Goal: Information Seeking & Learning: Learn about a topic

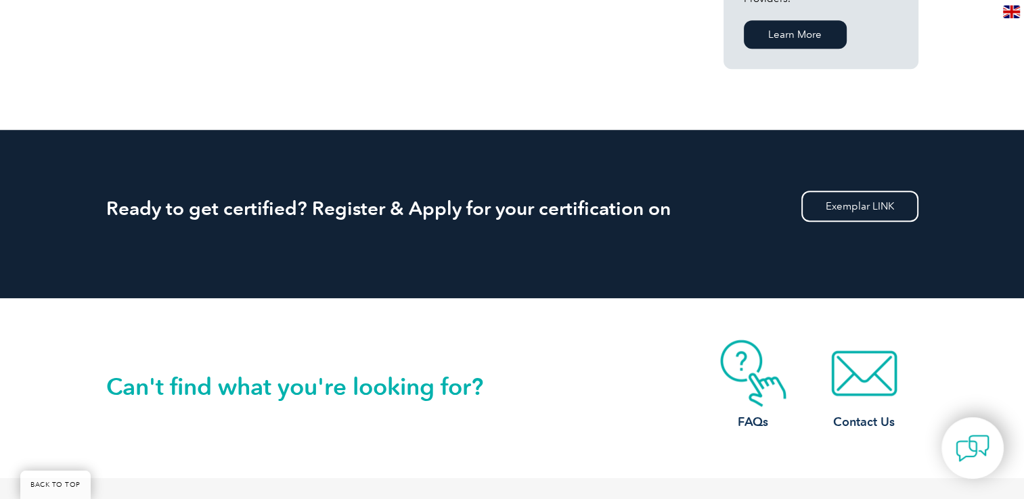
scroll to position [1303, 0]
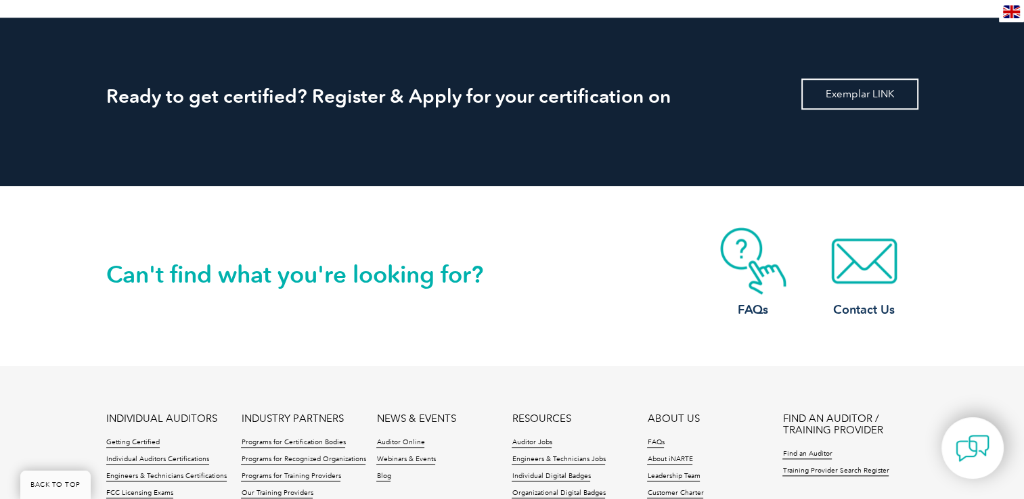
click at [844, 80] on link "Exemplar LINK" at bounding box center [859, 93] width 117 height 31
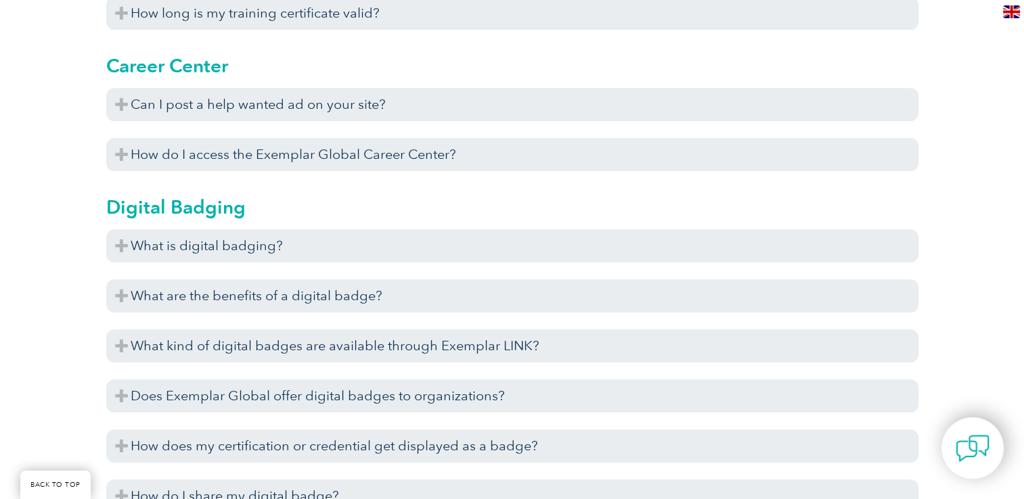
scroll to position [1090, 0]
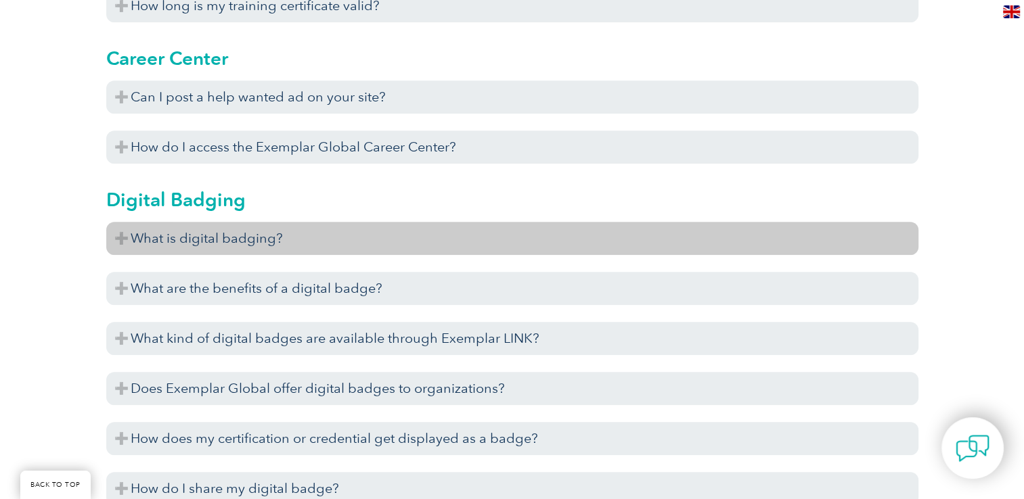
click at [115, 244] on h3 "What is digital badging?" at bounding box center [512, 238] width 812 height 33
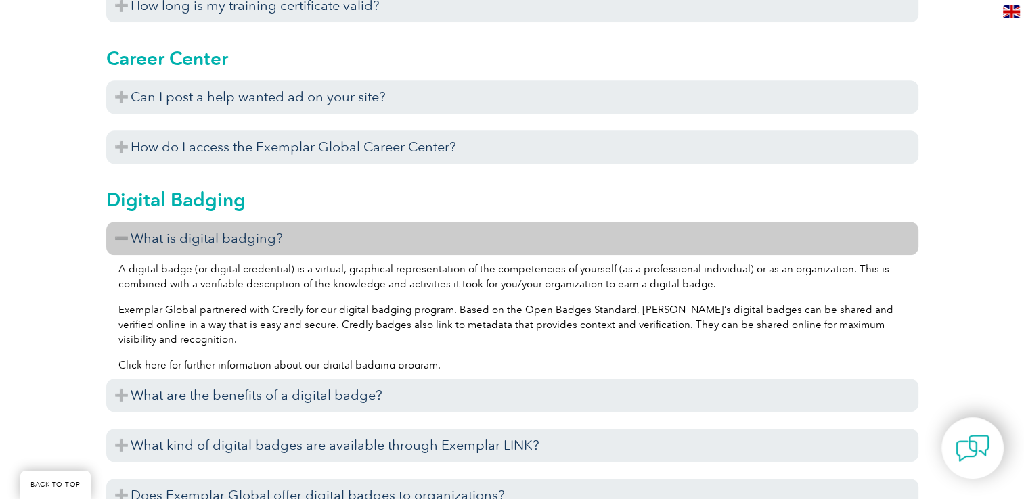
click at [233, 359] on link "Click here for further information about our digital badging program" at bounding box center [277, 365] width 319 height 12
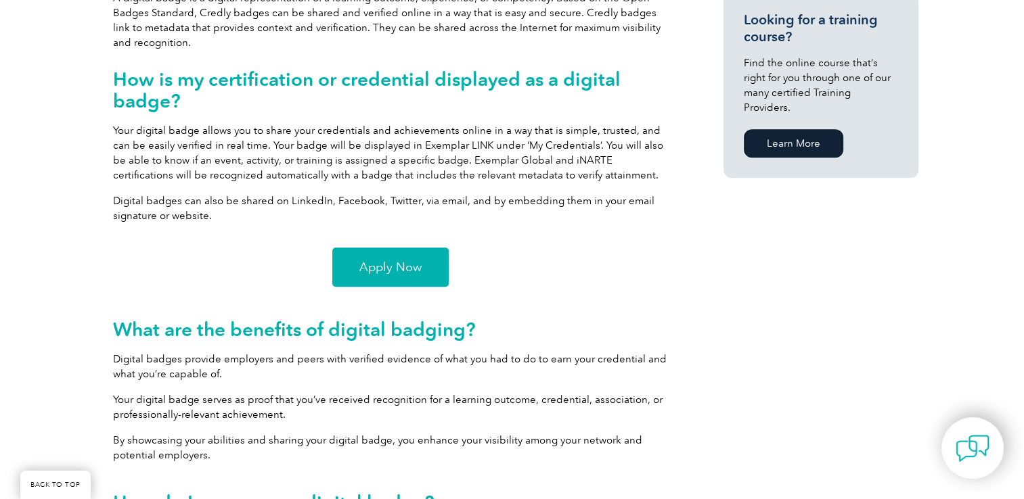
scroll to position [1004, 0]
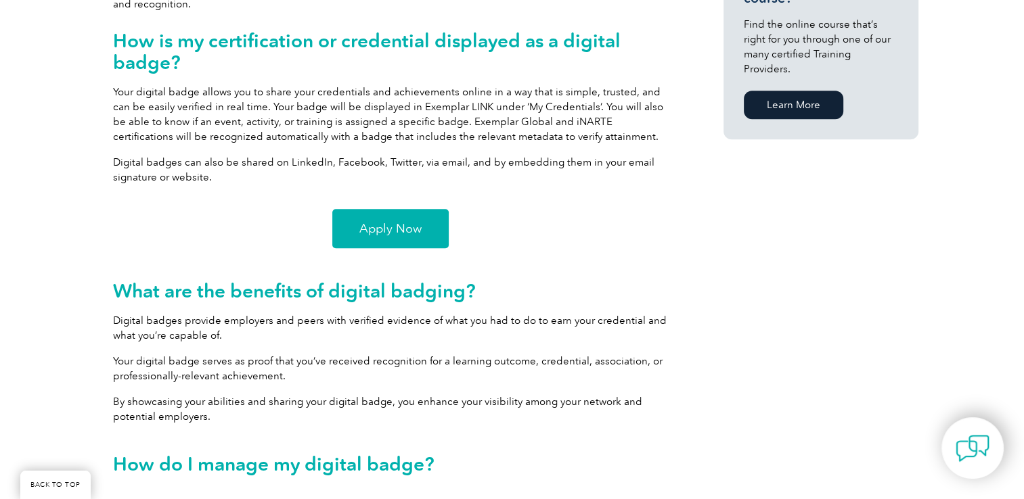
click at [398, 226] on span "Apply Now" at bounding box center [390, 229] width 62 height 12
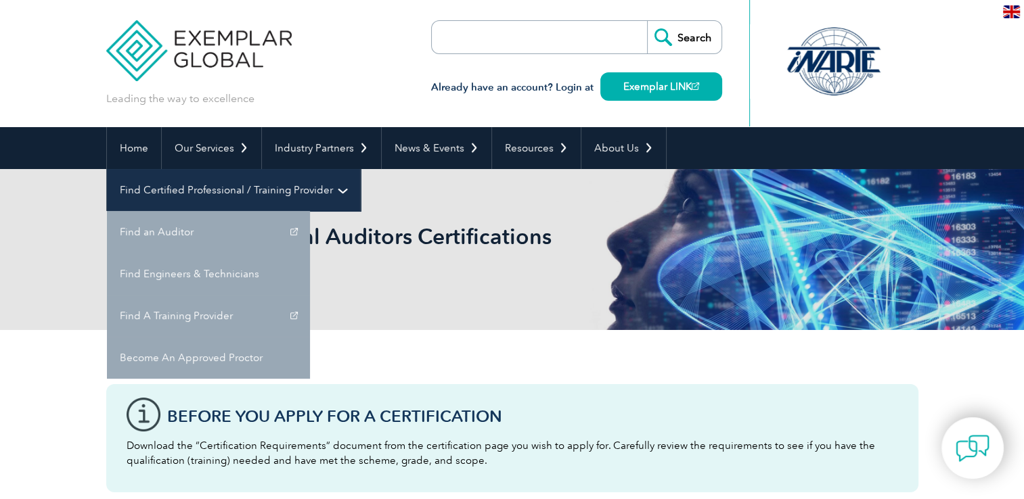
click at [360, 169] on link "Find Certified Professional / Training Provider" at bounding box center [233, 190] width 253 height 42
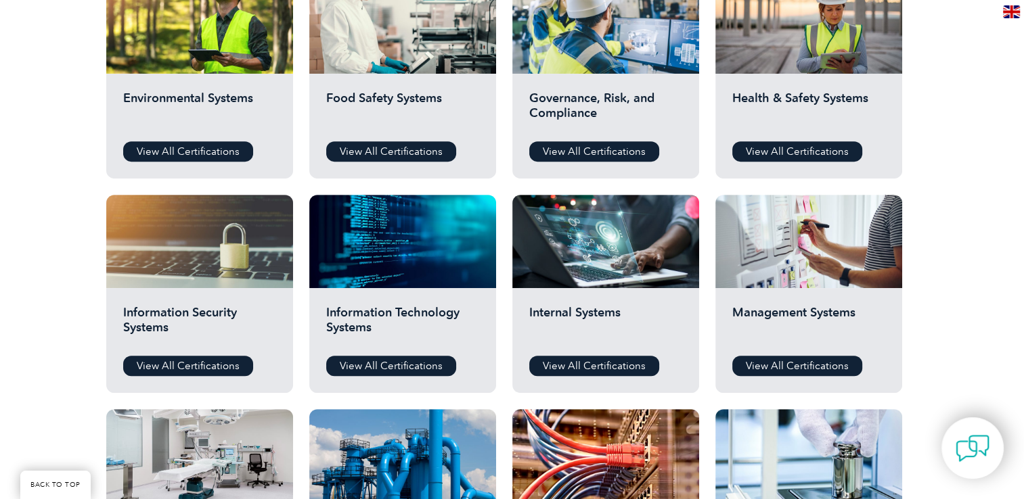
scroll to position [552, 0]
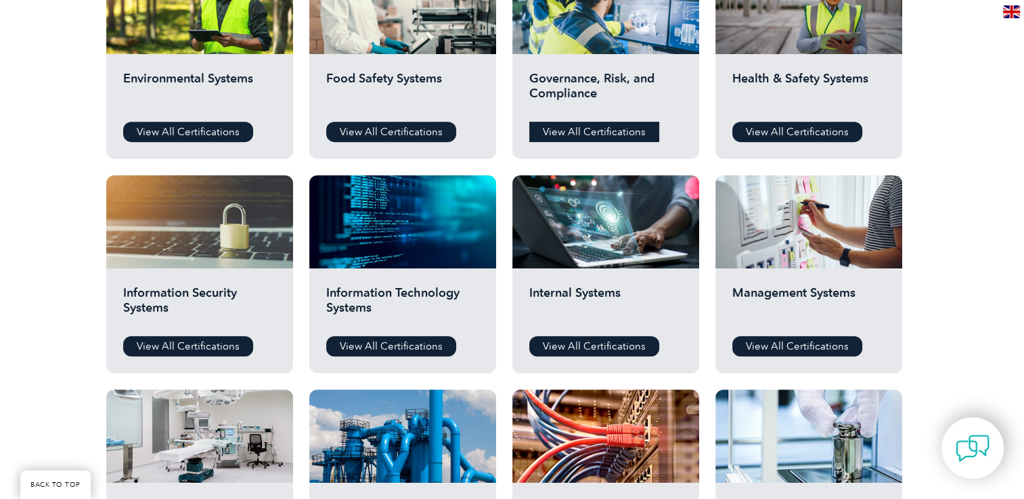
click at [581, 125] on link "View All Certifications" at bounding box center [594, 132] width 130 height 20
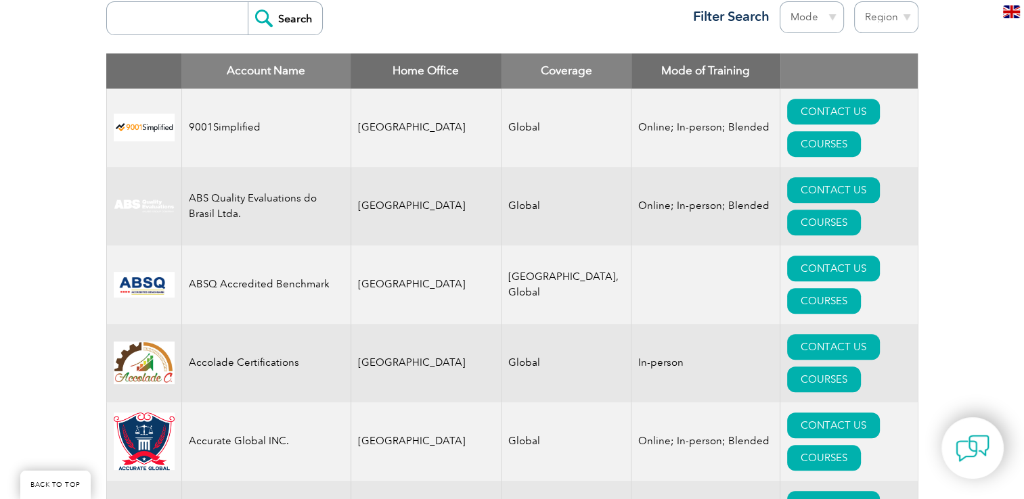
scroll to position [504, 0]
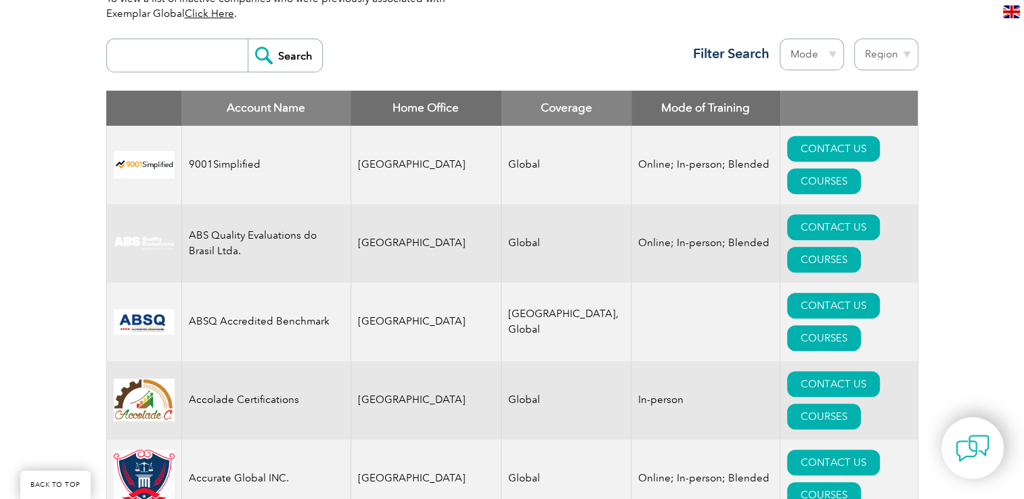
click at [888, 57] on select "Region Australia Bahrain Bangladesh Brazil Canada Colombia Dominican Republic E…" at bounding box center [886, 55] width 64 height 32
select select "[GEOGRAPHIC_DATA]"
click at [854, 39] on select "Region Australia Bahrain Bangladesh Brazil Canada Colombia Dominican Republic E…" at bounding box center [886, 55] width 64 height 32
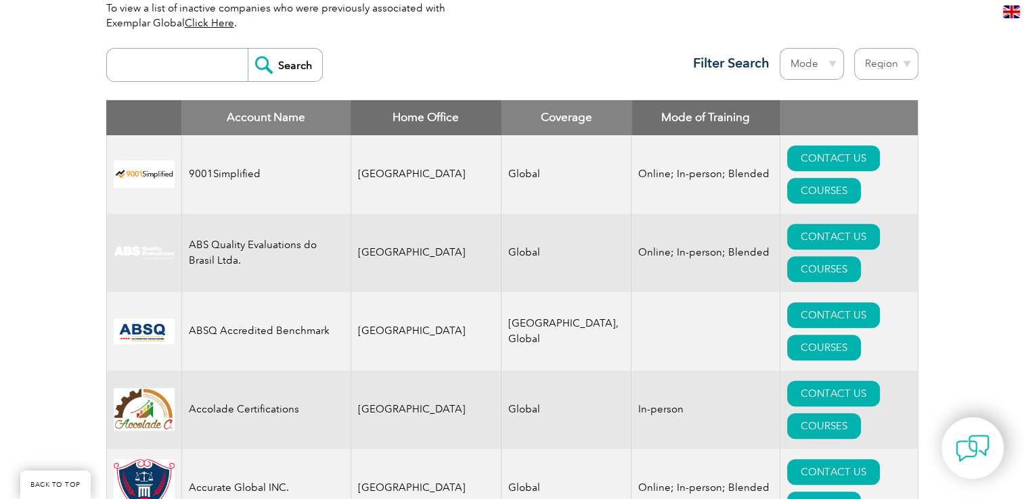
scroll to position [533, 0]
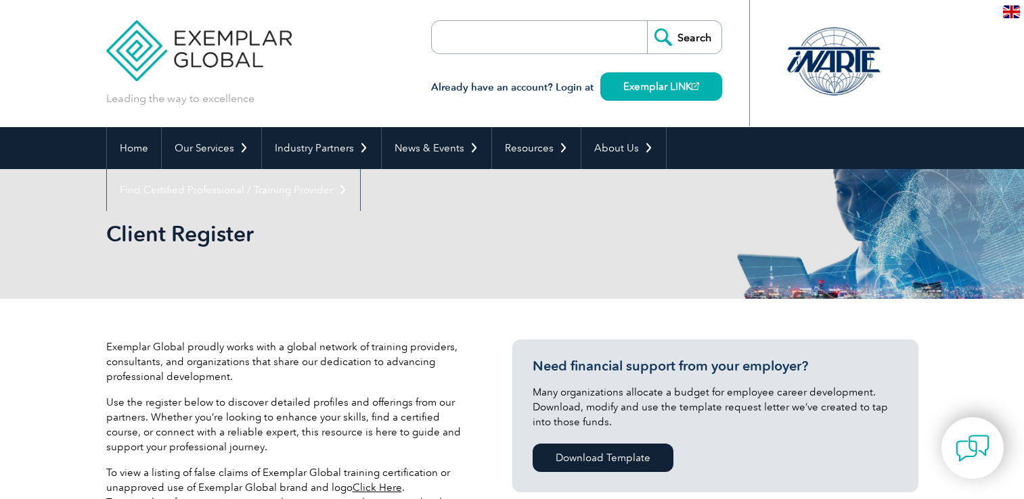
select select "[GEOGRAPHIC_DATA]"
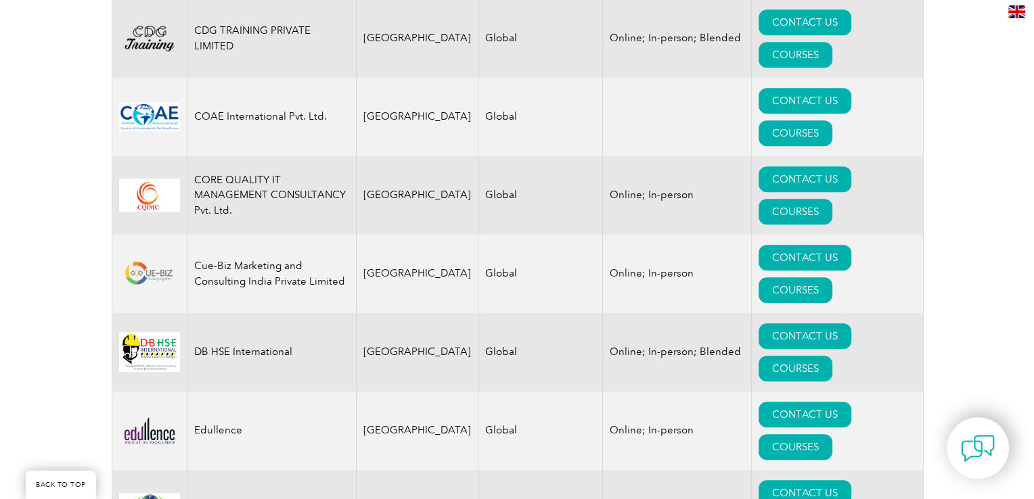
scroll to position [1074, 0]
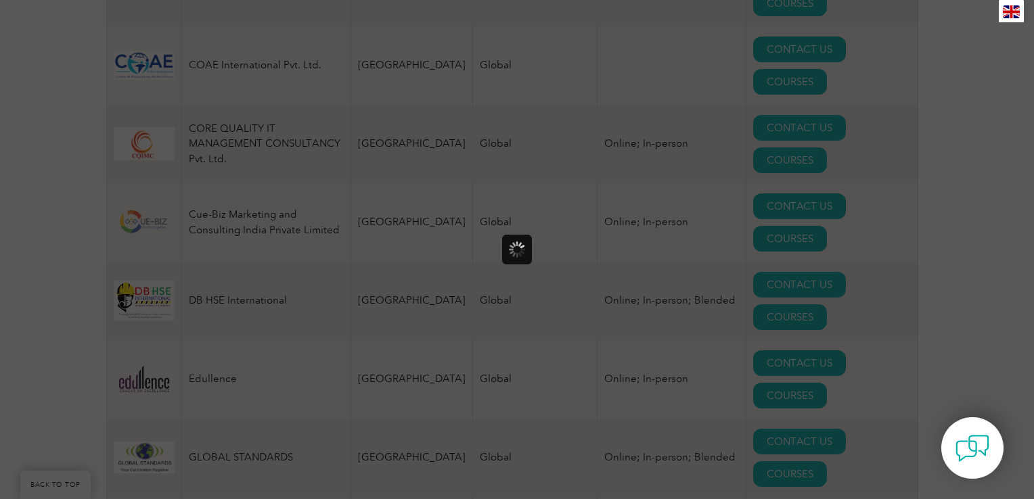
scroll to position [0, 0]
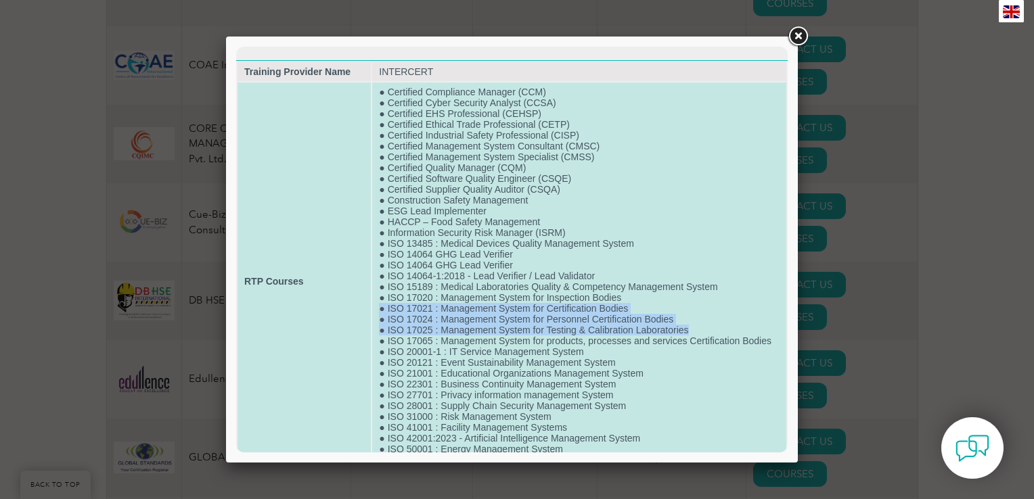
drag, startPoint x: 777, startPoint y: 320, endPoint x: 774, endPoint y: 342, distance: 22.5
click at [774, 342] on table "Training Provider Name INTERCERT RTP Courses ● Certified Compliance Manager (CC…" at bounding box center [511, 313] width 551 height 507
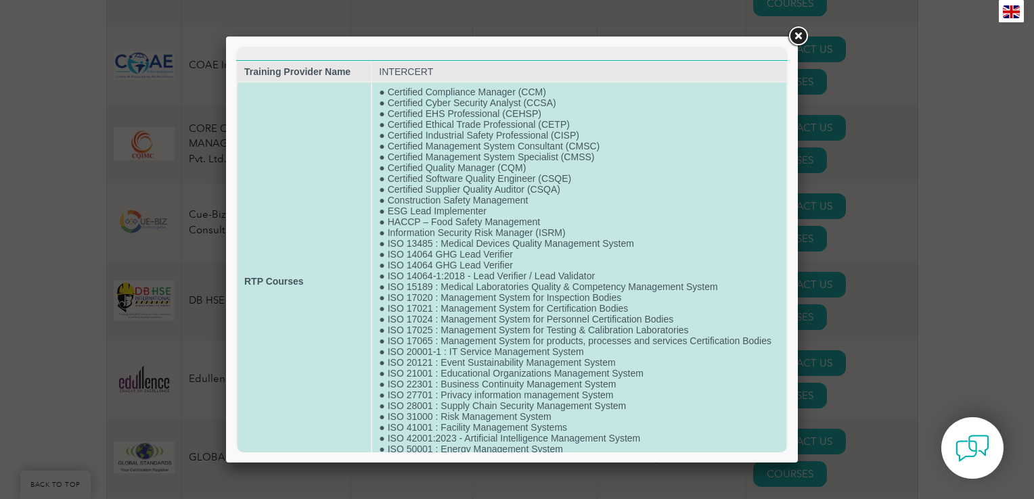
click at [683, 417] on td "● Certified Compliance Manager (CCM) ● Certified Cyber Security Analyst (CCSA) …" at bounding box center [579, 282] width 414 height 398
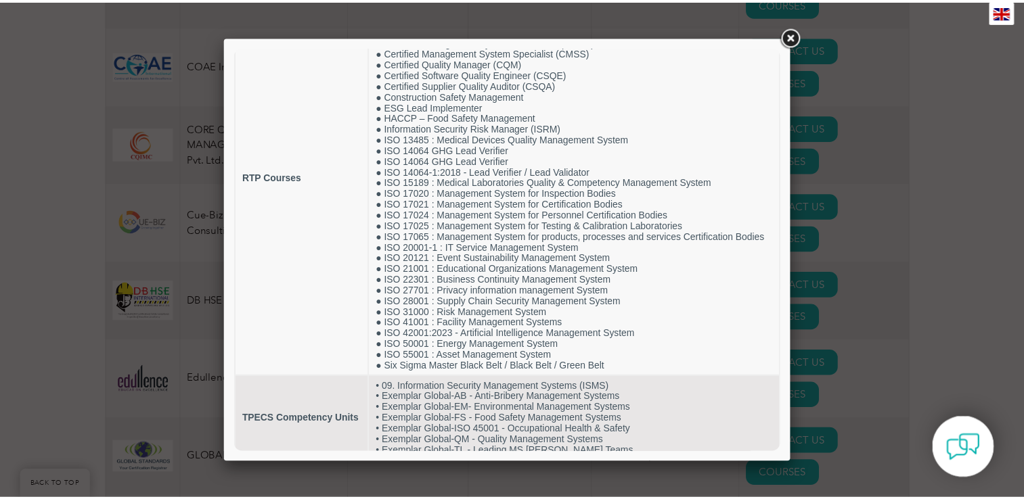
scroll to position [110, 0]
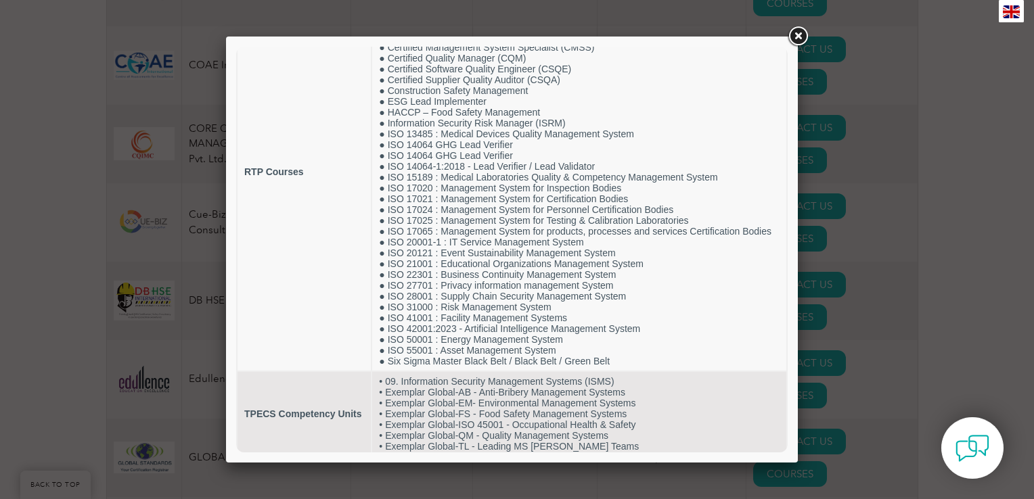
drag, startPoint x: 779, startPoint y: 338, endPoint x: 1040, endPoint y: 367, distance: 262.7
click at [800, 42] on link at bounding box center [797, 36] width 24 height 24
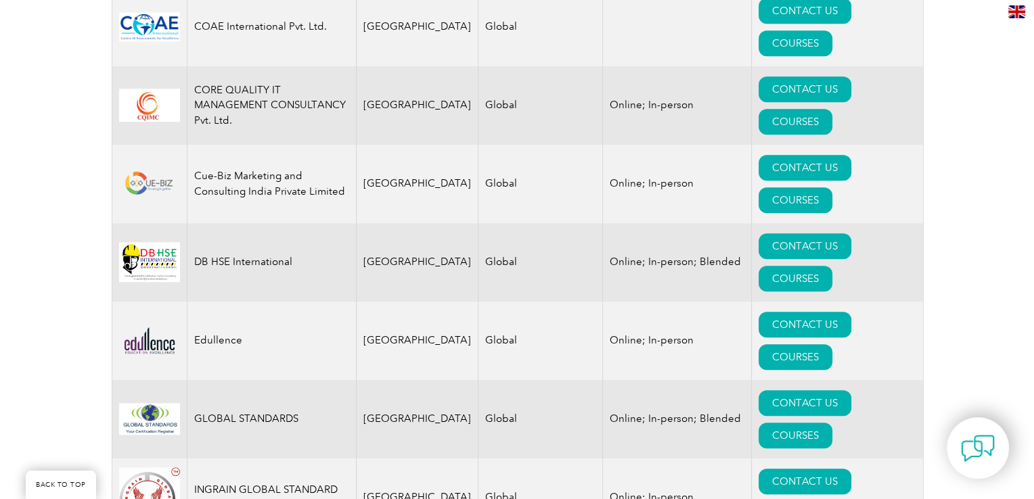
scroll to position [1108, 0]
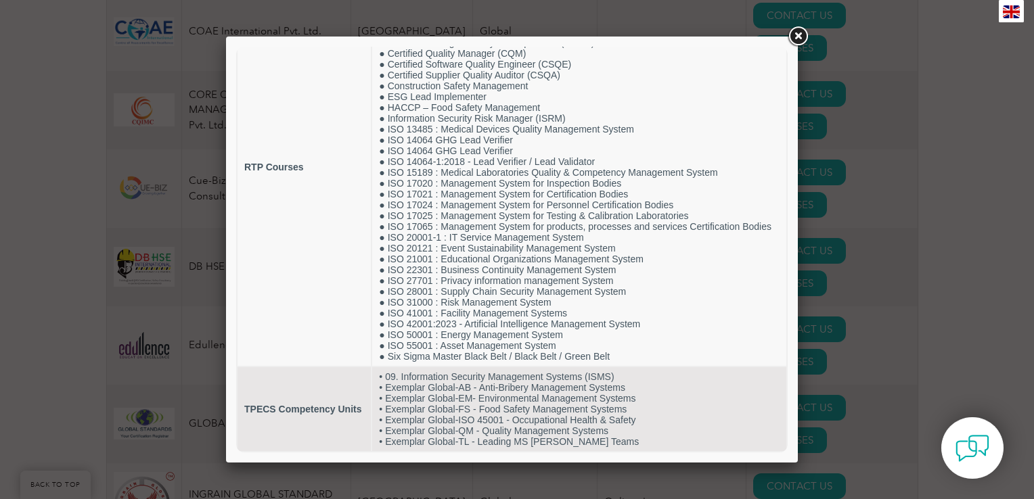
scroll to position [137, 0]
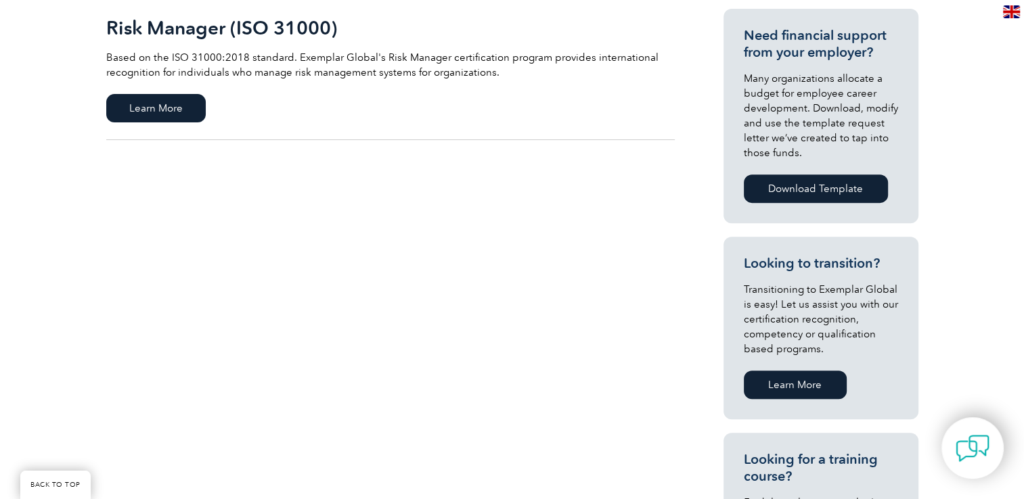
scroll to position [500, 0]
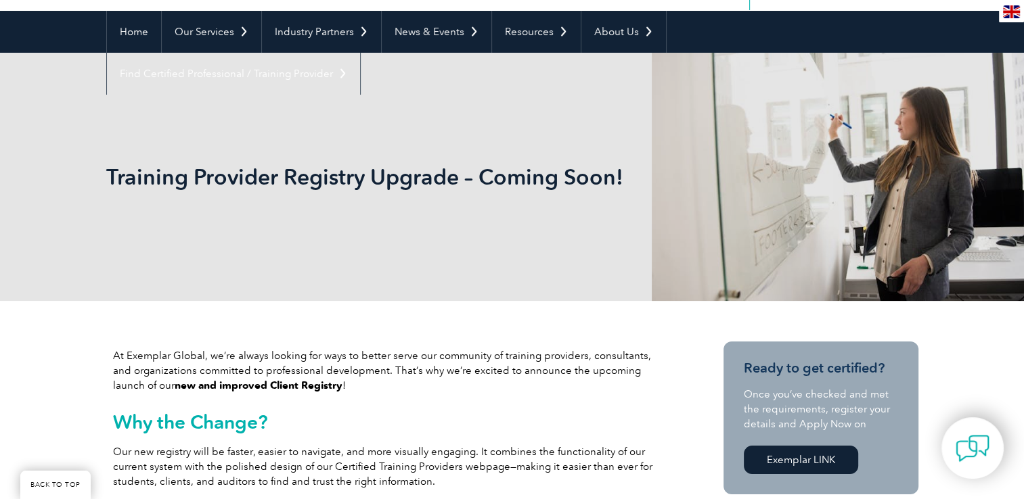
scroll to position [97, 0]
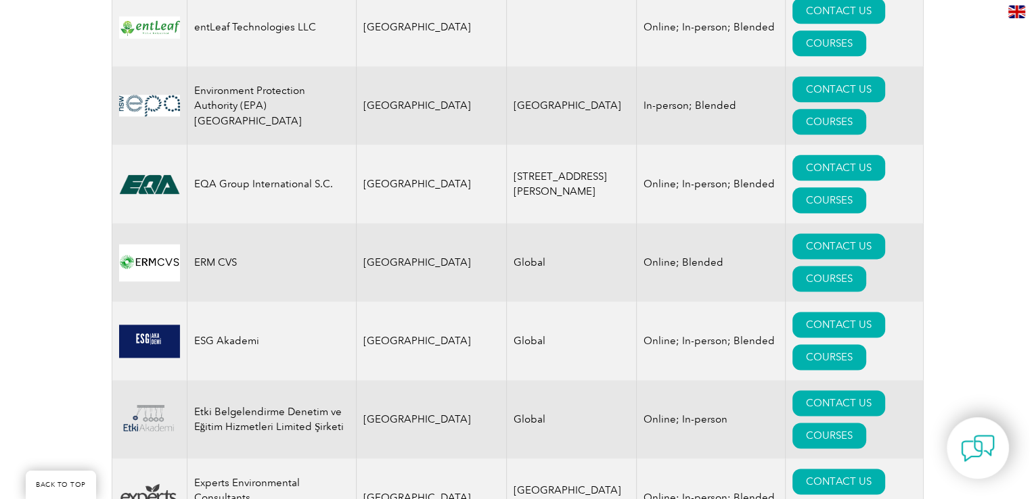
scroll to position [6854, 0]
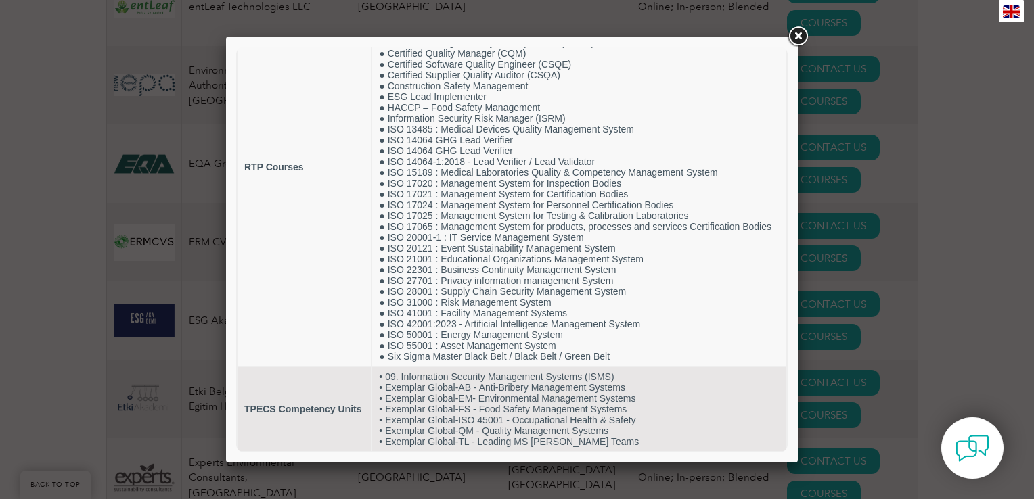
scroll to position [137, 0]
click at [795, 41] on link at bounding box center [797, 36] width 24 height 24
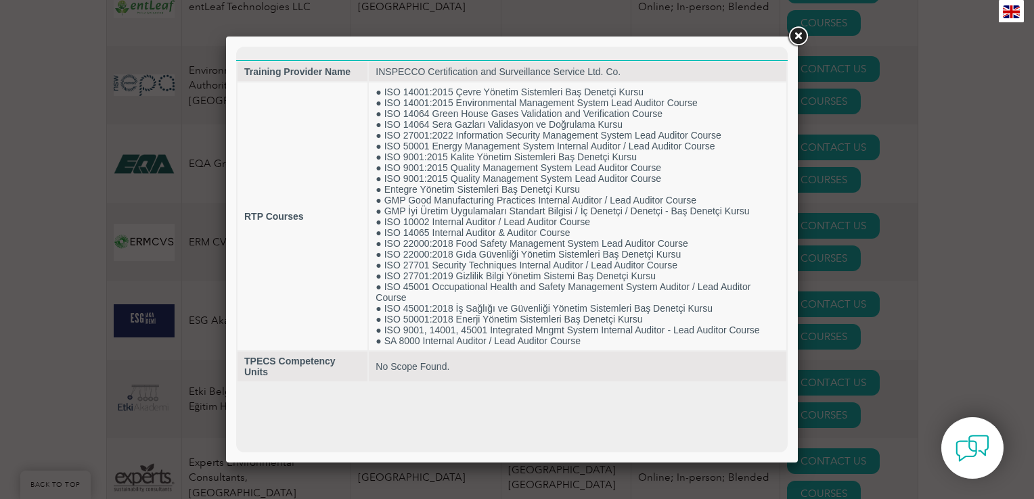
scroll to position [0, 0]
click at [794, 32] on link at bounding box center [797, 36] width 24 height 24
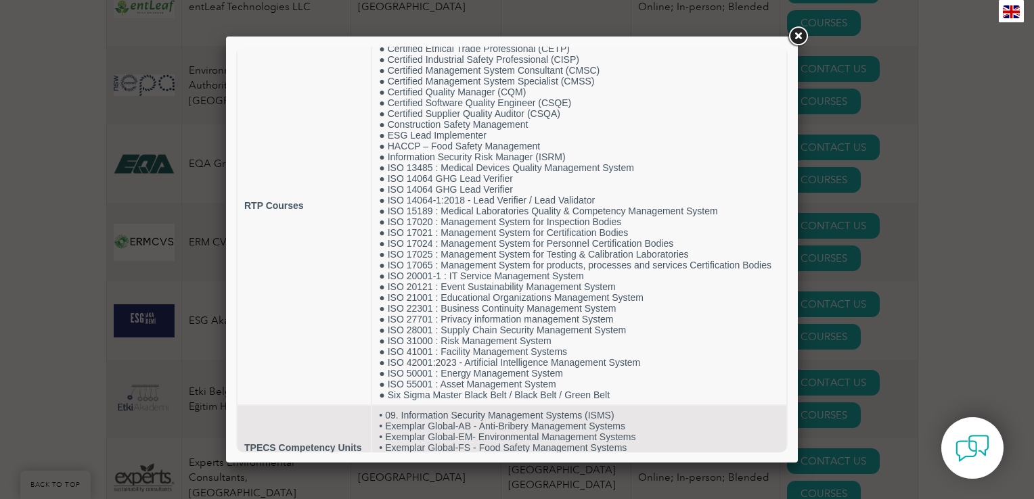
scroll to position [74, 0]
drag, startPoint x: 781, startPoint y: 330, endPoint x: 1036, endPoint y: 429, distance: 273.5
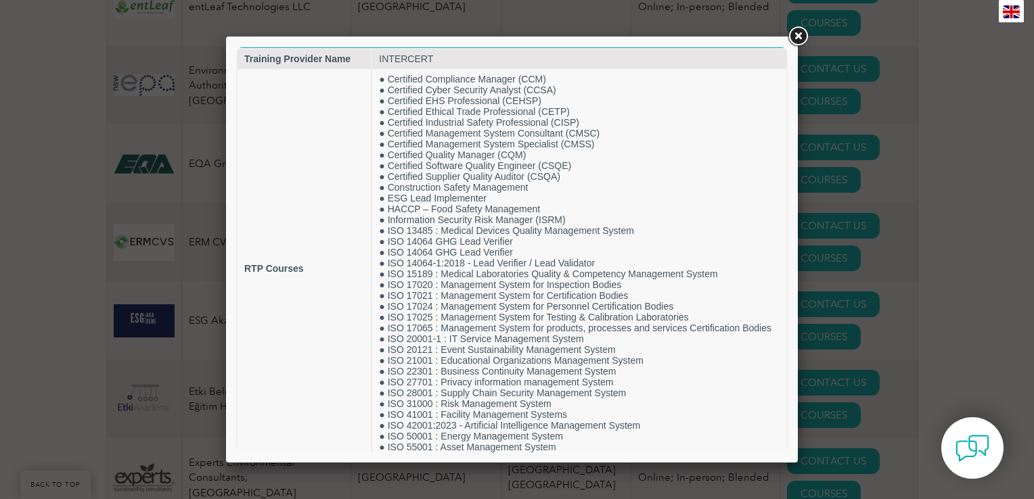
scroll to position [0, 0]
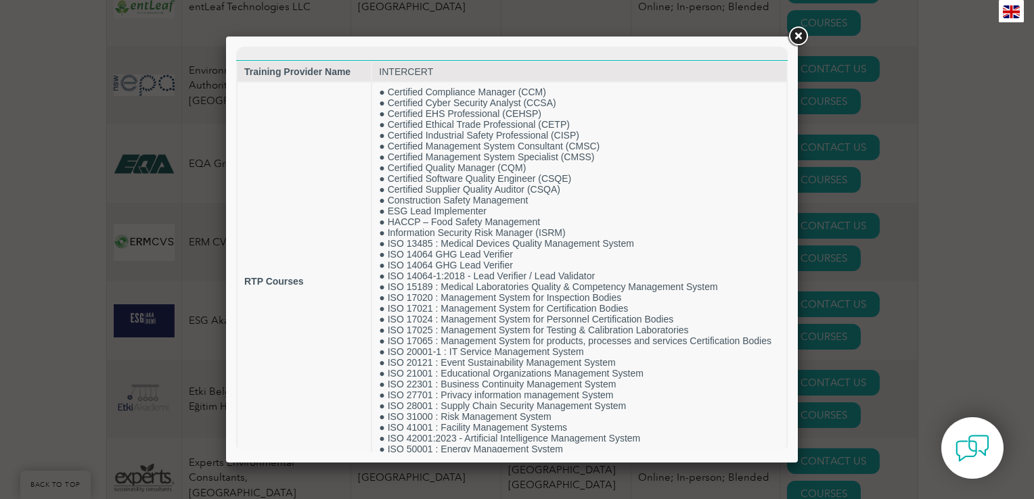
click at [798, 45] on link at bounding box center [797, 36] width 24 height 24
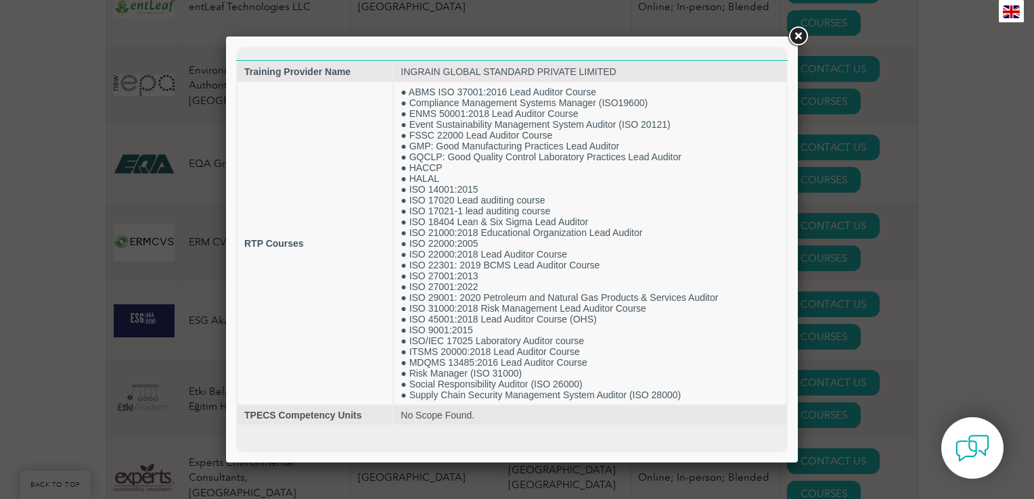
click at [798, 35] on link at bounding box center [797, 36] width 24 height 24
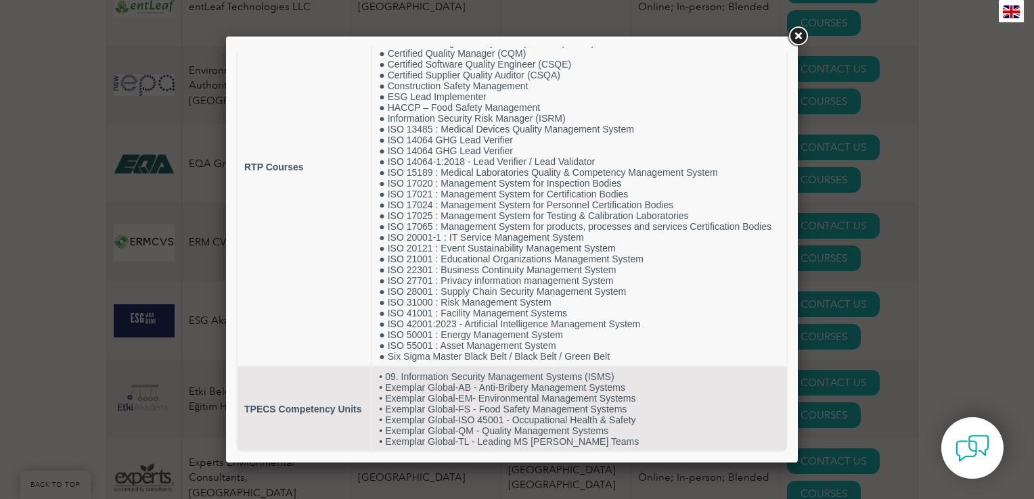
scroll to position [137, 0]
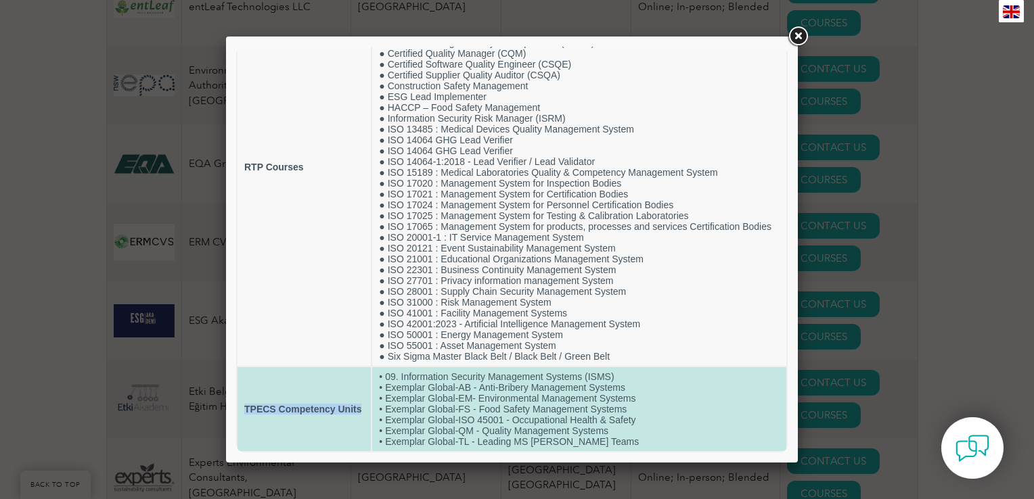
drag, startPoint x: 243, startPoint y: 407, endPoint x: 367, endPoint y: 405, distance: 124.5
click at [367, 405] on td "TPECS Competency Units" at bounding box center [303, 409] width 133 height 84
copy strong "TPECS Competency Units"
